Goal: Information Seeking & Learning: Understand process/instructions

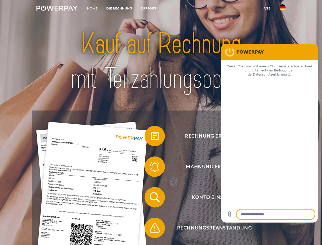
type textarea "*"
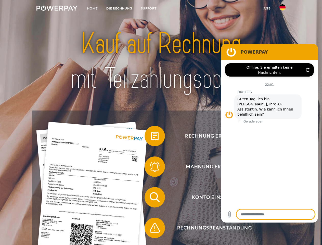
click at [57, 9] on img at bounding box center [56, 8] width 41 height 5
click at [282, 9] on img at bounding box center [282, 7] width 6 height 6
click at [267, 8] on link "agb" at bounding box center [267, 8] width 16 height 9
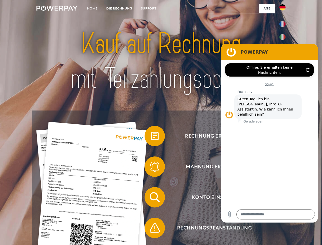
click at [151, 137] on span at bounding box center [146, 135] width 25 height 25
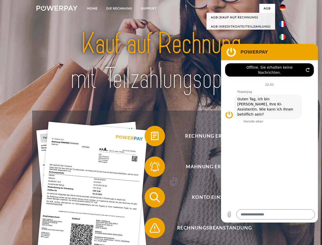
click at [151, 167] on span at bounding box center [146, 166] width 25 height 25
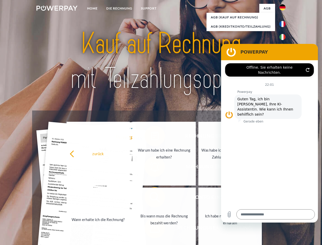
click at [151, 198] on link "Bis wann muss die Rechnung bezahlt werden?" at bounding box center [163, 219] width 63 height 64
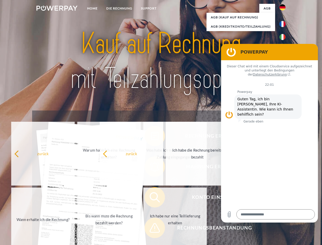
click at [151, 229] on span at bounding box center [146, 227] width 25 height 25
